Goal: Book appointment/travel/reservation

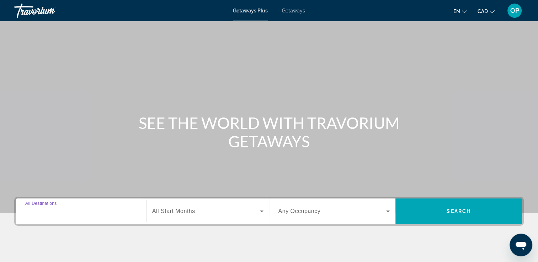
click at [81, 208] on input "Destination All Destinations" at bounding box center [81, 212] width 112 height 9
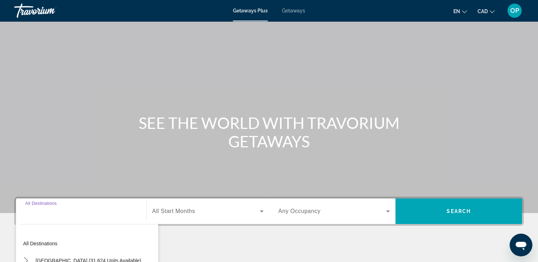
scroll to position [122, 0]
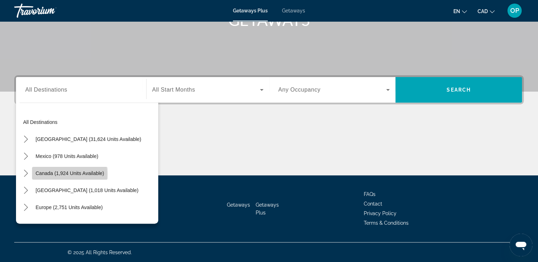
click at [67, 174] on span "Canada (1,924 units available)" at bounding box center [70, 174] width 69 height 6
type input "**********"
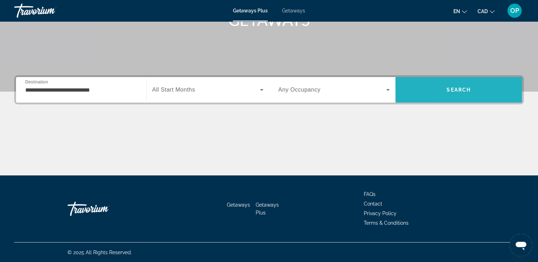
click at [432, 86] on span "Search" at bounding box center [458, 89] width 127 height 17
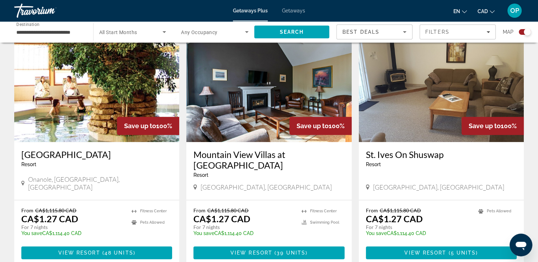
scroll to position [526, 0]
